Goal: Information Seeking & Learning: Learn about a topic

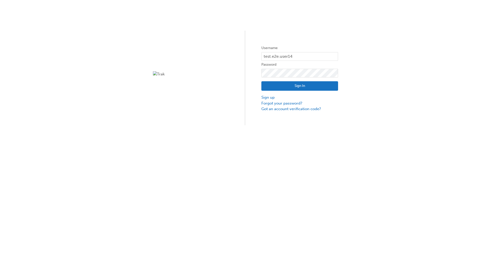
type input "test.e2e.user14"
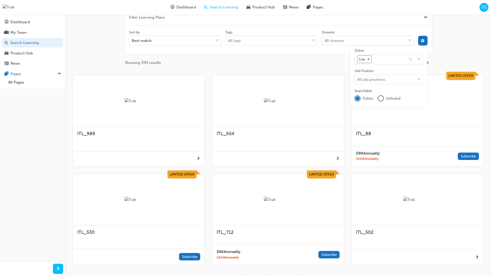
scroll to position [92, 0]
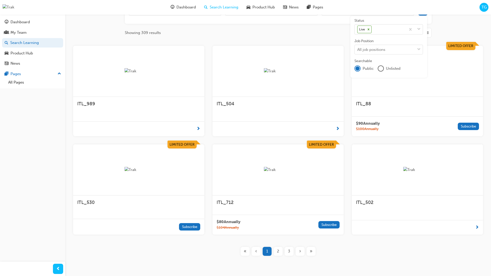
click at [325, 13] on input "Streams All streams" at bounding box center [325, 10] width 1 height 4
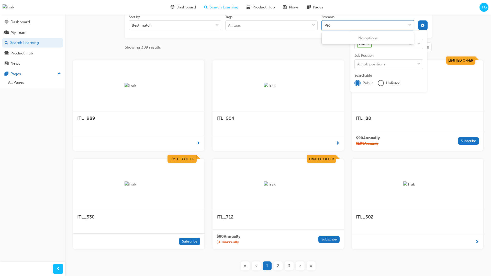
click at [331, 25] on input "Streams 0 results available for search term Pro. Select is focused ,type to ref…" at bounding box center [328, 25] width 6 height 4
